Goal: Check status: Check status

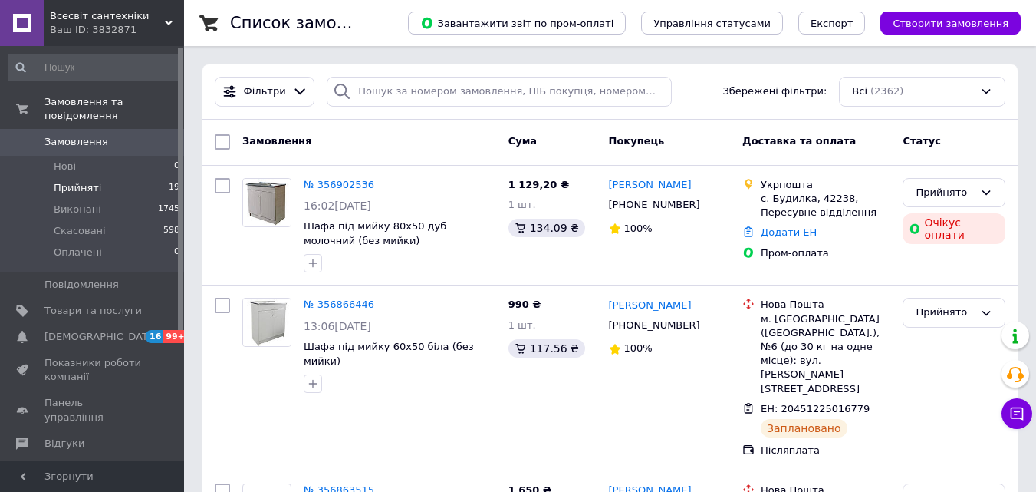
click at [100, 177] on li "Прийняті 19" at bounding box center [94, 187] width 189 height 21
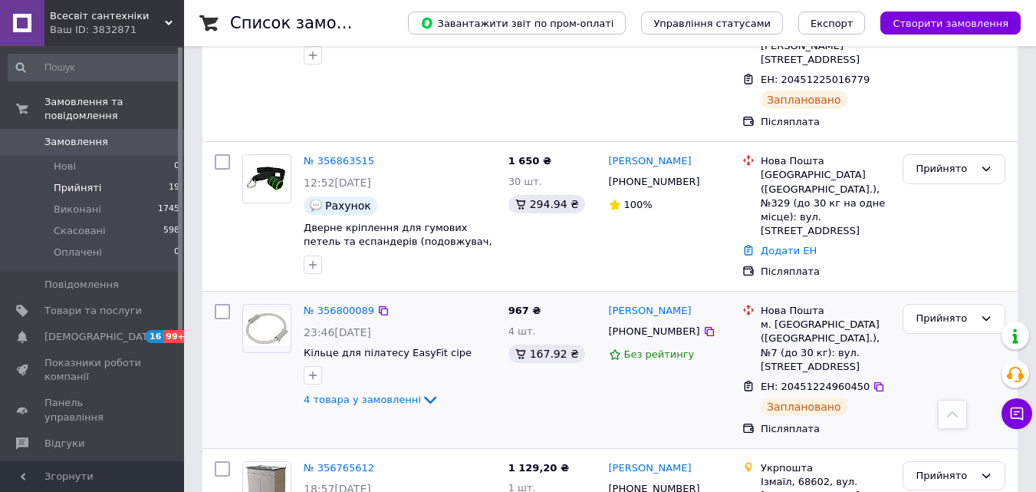
scroll to position [460, 0]
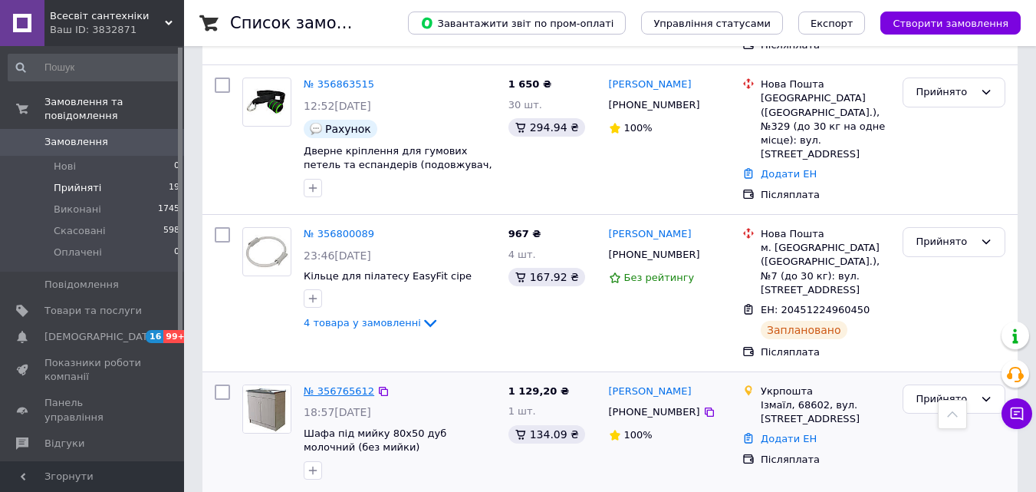
click at [348, 385] on link "№ 356765612" at bounding box center [339, 391] width 71 height 12
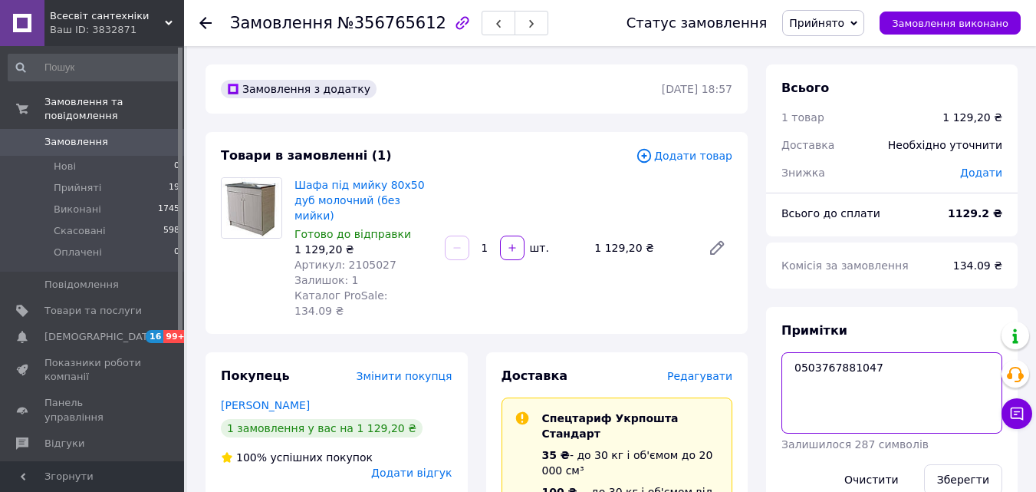
click at [823, 367] on textarea "0503767881047" at bounding box center [891, 392] width 221 height 81
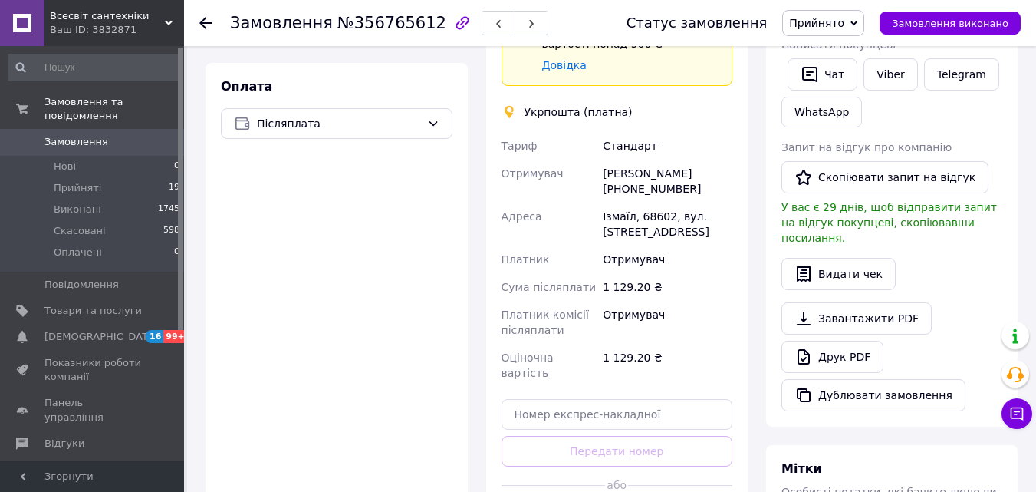
scroll to position [613, 0]
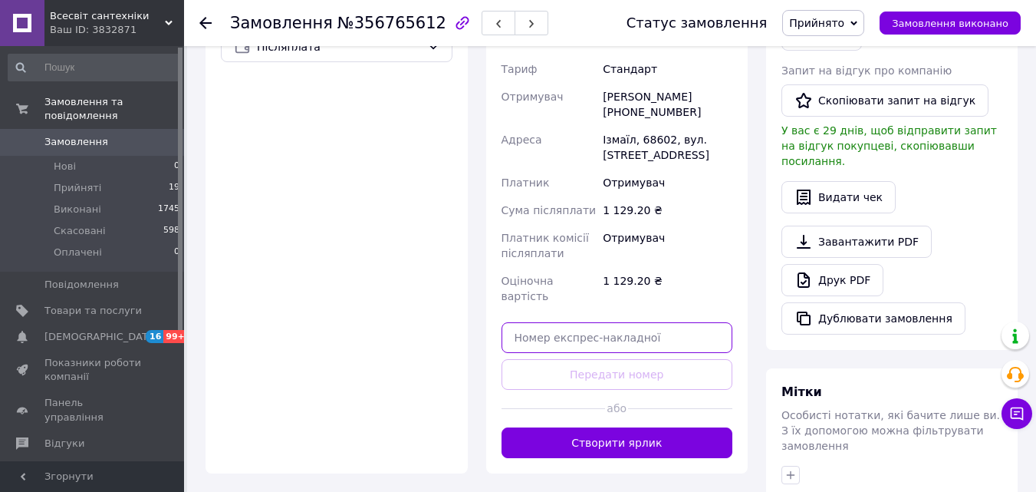
click at [574, 322] on input "text" at bounding box center [618, 337] width 232 height 31
paste input "0503767881047"
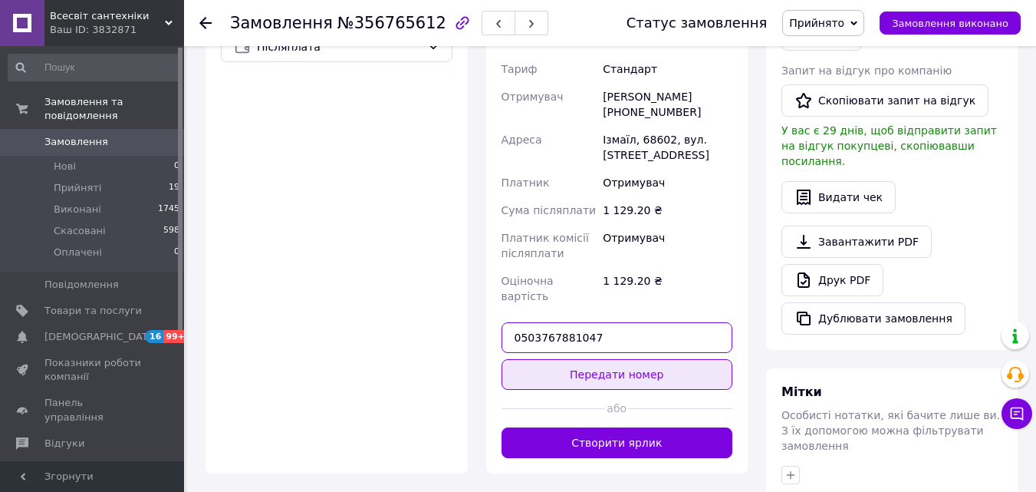
type input "0503767881047"
click at [599, 359] on button "Передати номер" at bounding box center [618, 374] width 232 height 31
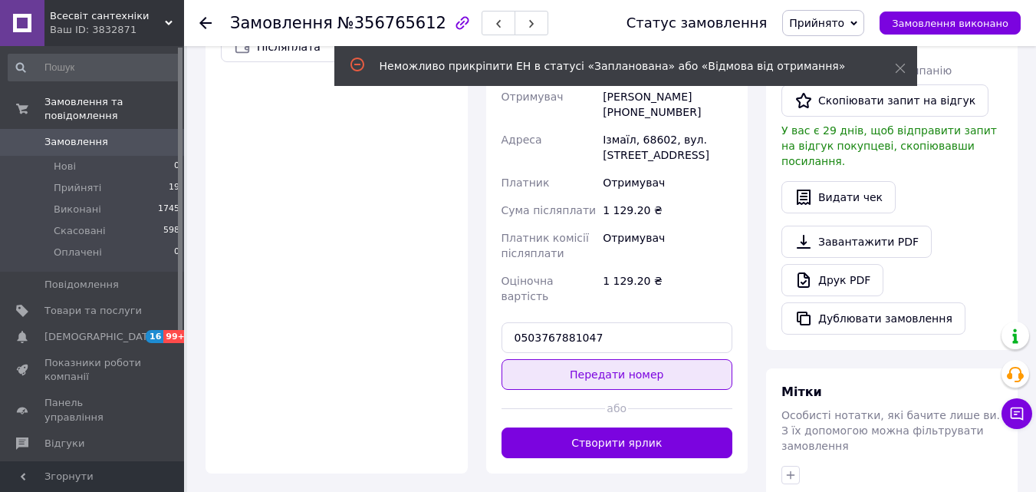
click at [599, 359] on button "Передати номер" at bounding box center [618, 374] width 232 height 31
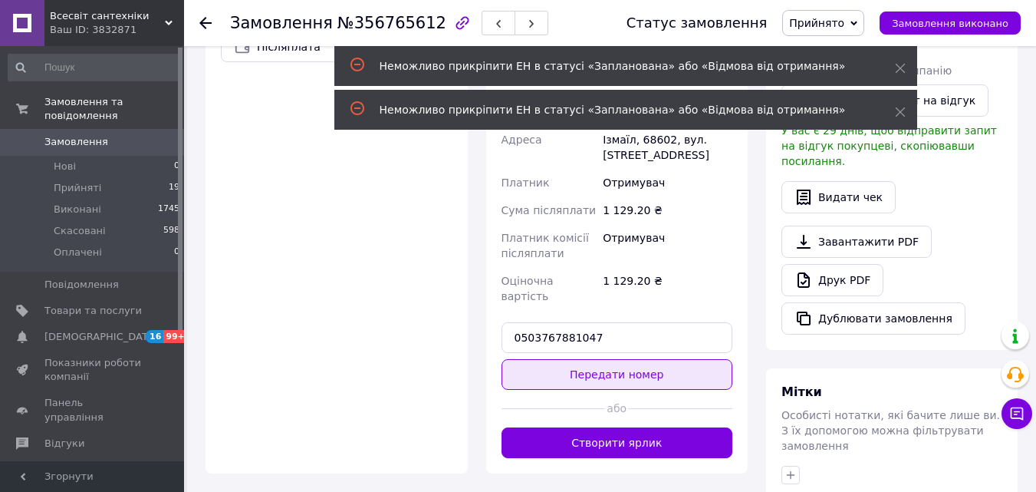
click at [599, 359] on button "Передати номер" at bounding box center [618, 374] width 232 height 31
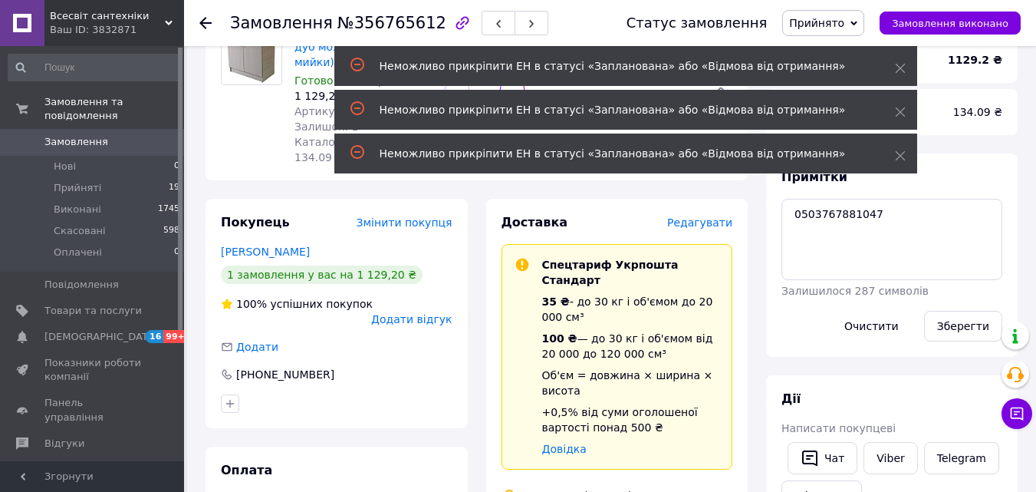
scroll to position [0, 0]
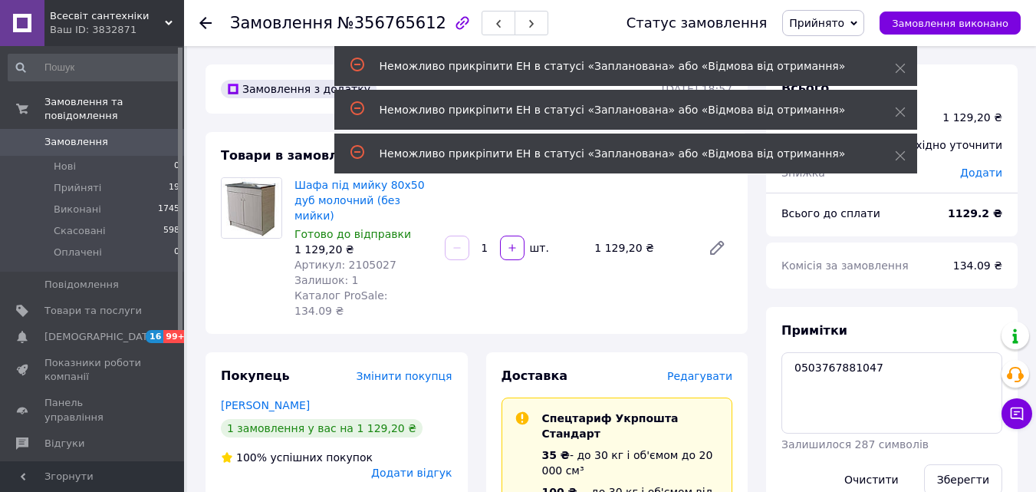
click at [199, 18] on div "Замовлення №356765612 Статус замовлення Прийнято Виконано Скасовано Оплачено За…" at bounding box center [610, 23] width 852 height 46
click at [206, 16] on div at bounding box center [205, 22] width 12 height 15
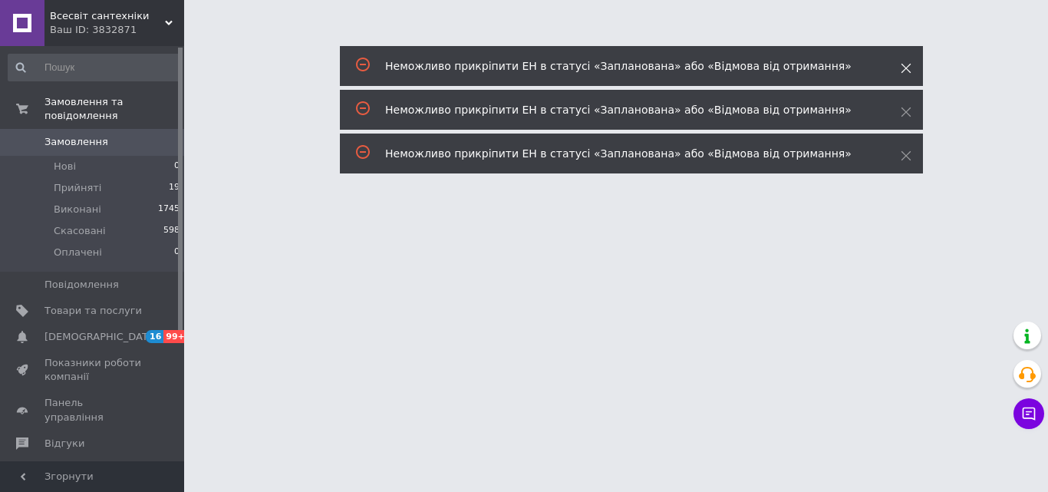
click at [903, 68] on icon at bounding box center [905, 68] width 11 height 11
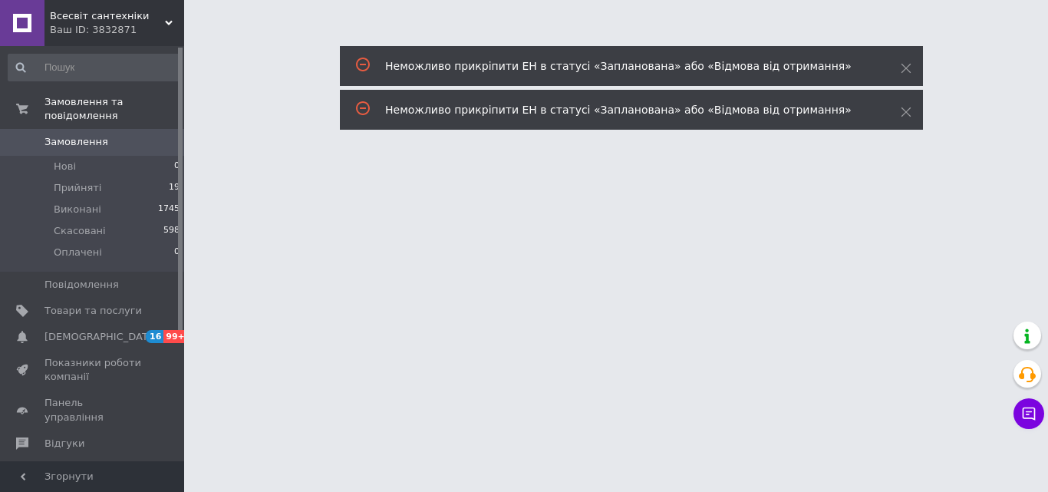
drag, startPoint x: 907, startPoint y: 107, endPoint x: 917, endPoint y: 133, distance: 27.2
click at [904, 107] on icon at bounding box center [905, 112] width 11 height 11
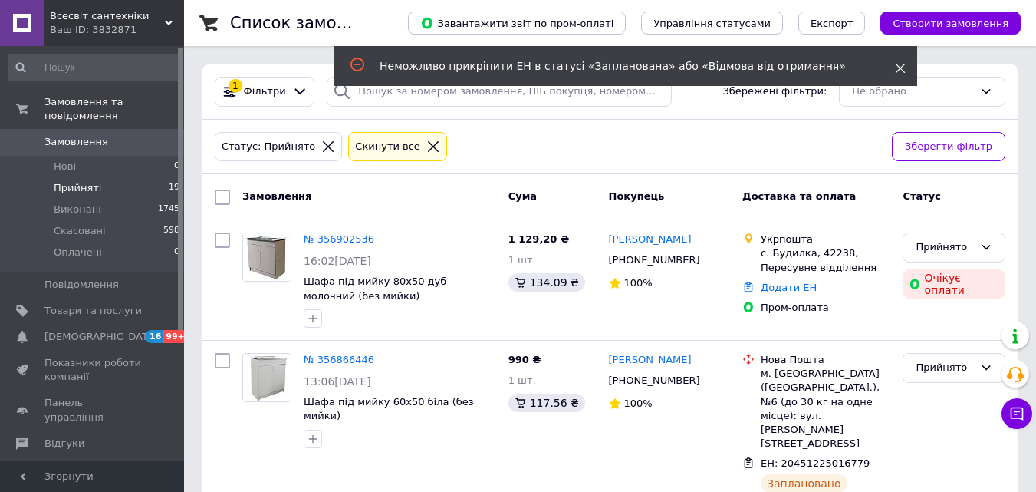
click at [904, 69] on icon at bounding box center [900, 68] width 11 height 11
